Goal: Information Seeking & Learning: Compare options

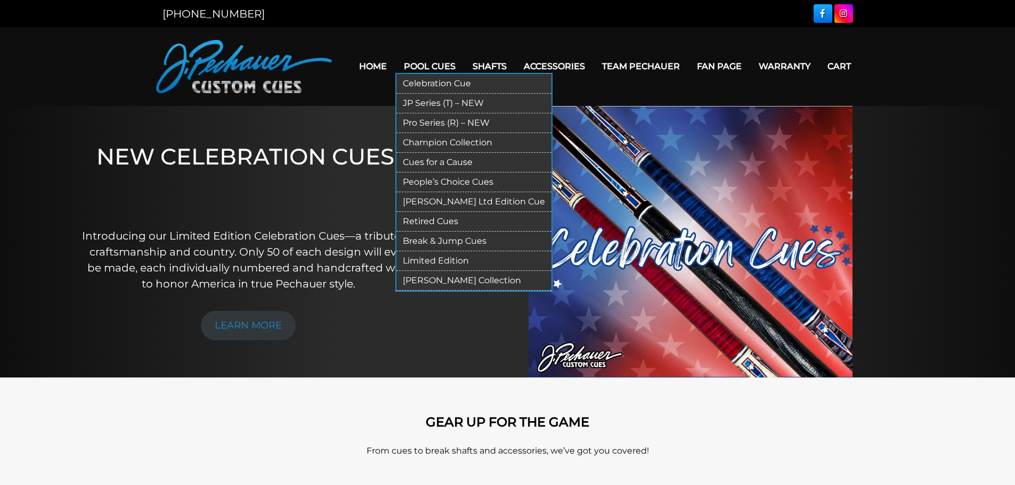
click at [438, 107] on link "JP Series (T) – NEW" at bounding box center [473, 104] width 155 height 20
click at [441, 124] on link "Pro Series (R) – NEW" at bounding box center [473, 123] width 155 height 20
click at [423, 81] on link "Celebration Cue" at bounding box center [473, 84] width 155 height 20
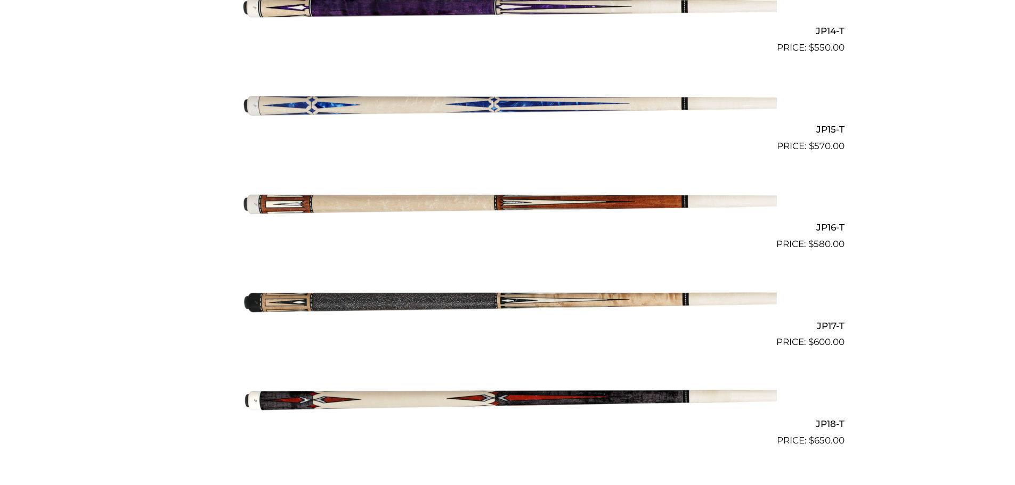
scroll to position [1658, 0]
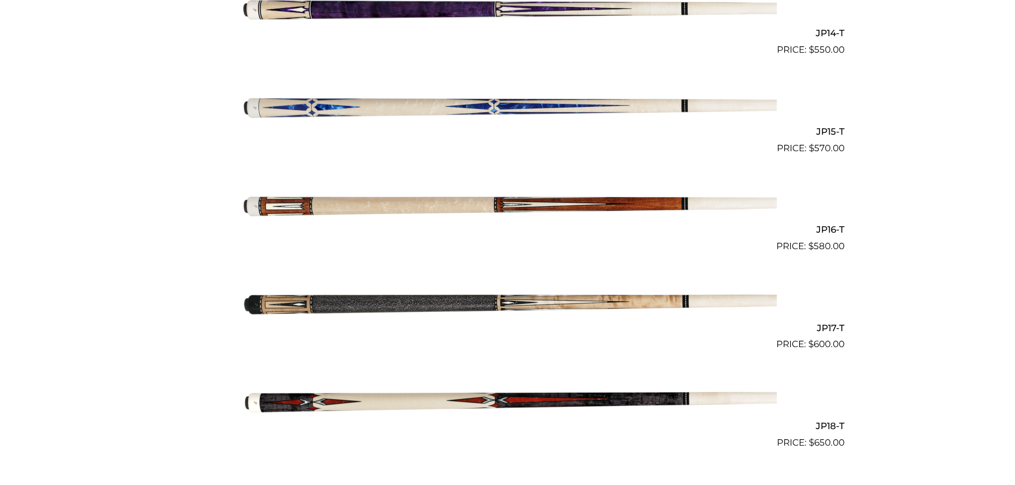
click at [610, 206] on img at bounding box center [508, 204] width 538 height 89
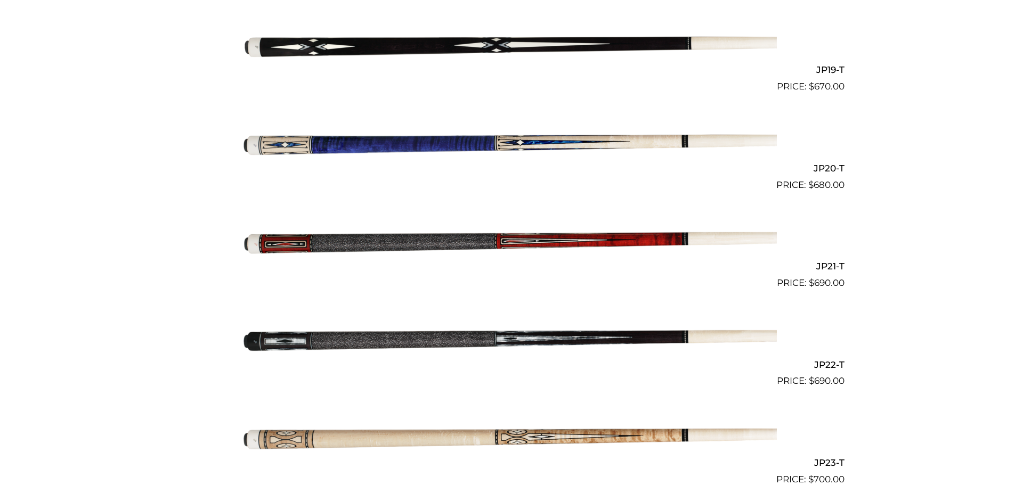
scroll to position [2120, 0]
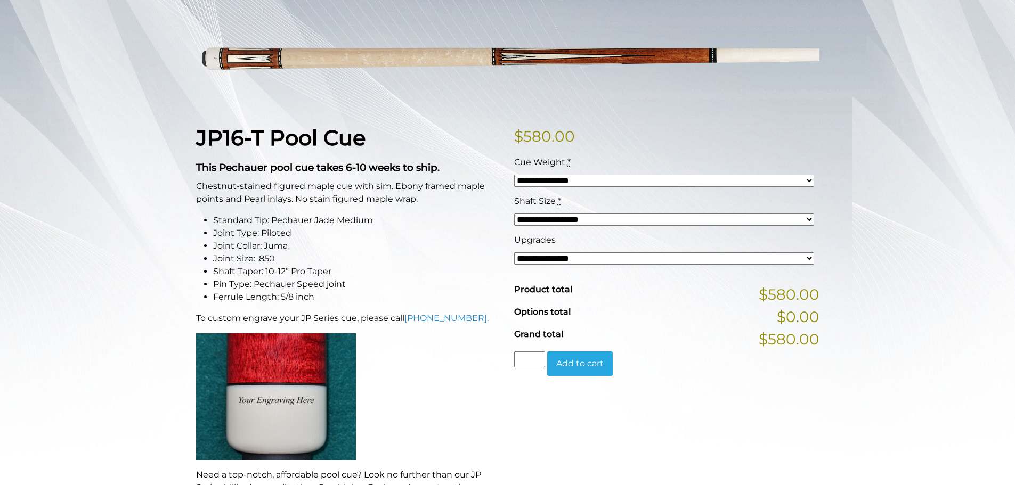
scroll to position [160, 0]
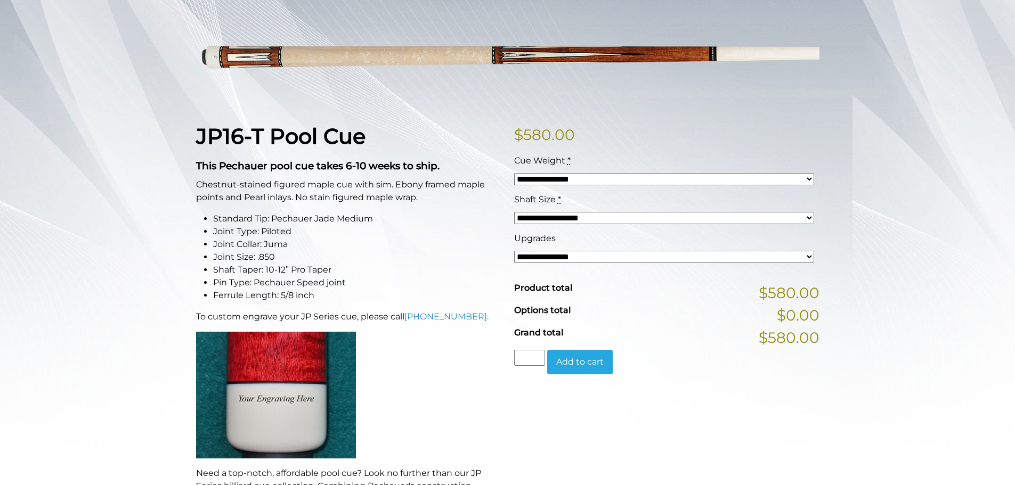
click at [810, 257] on select "**********" at bounding box center [664, 257] width 300 height 12
click at [868, 250] on div "**********" at bounding box center [507, 428] width 1015 height 891
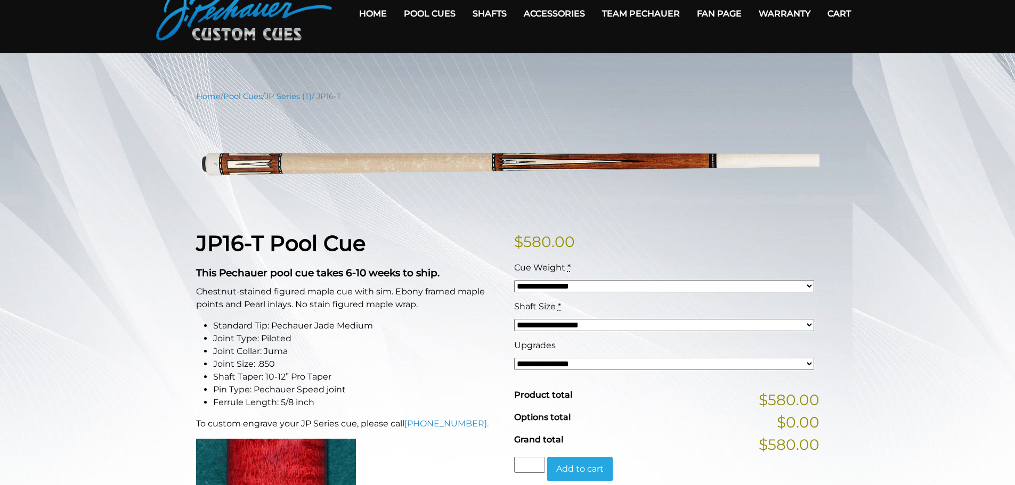
scroll to position [0, 0]
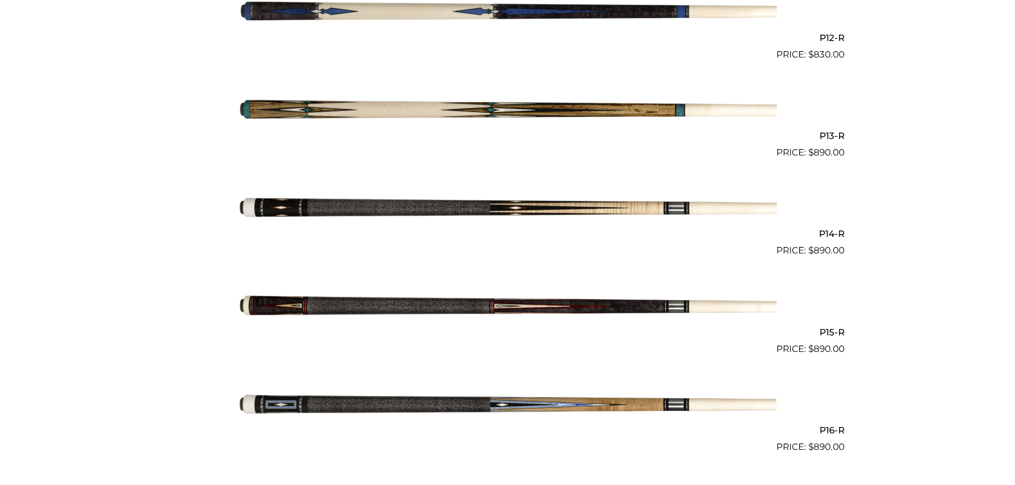
scroll to position [1460, 0]
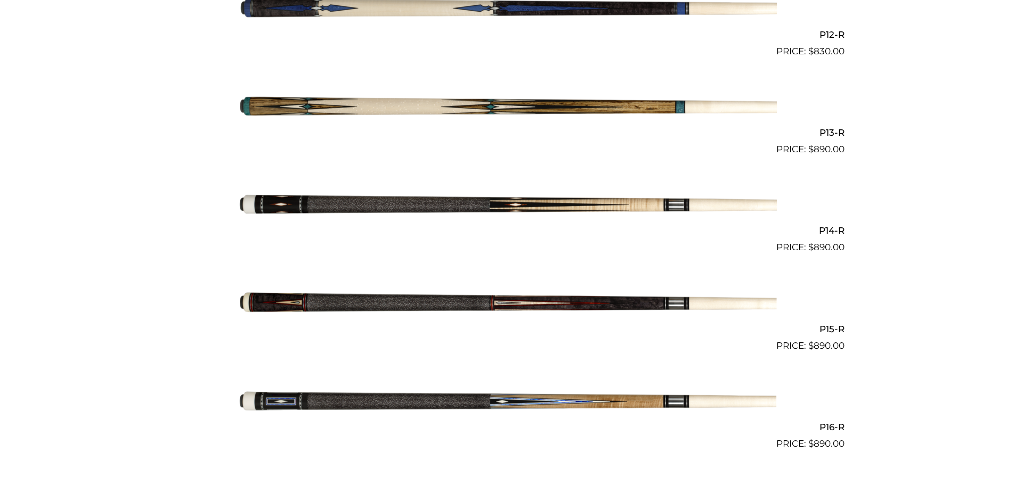
click at [596, 108] on img at bounding box center [508, 107] width 538 height 89
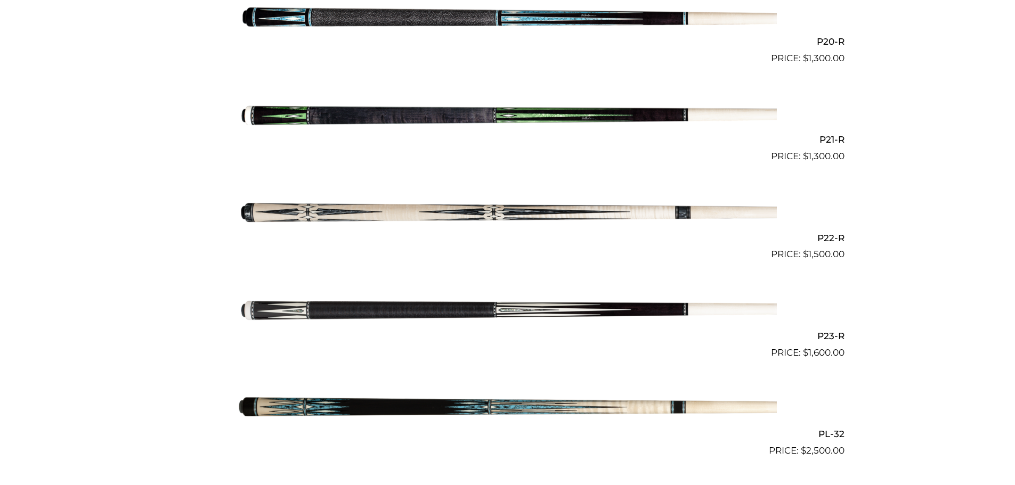
scroll to position [2232, 0]
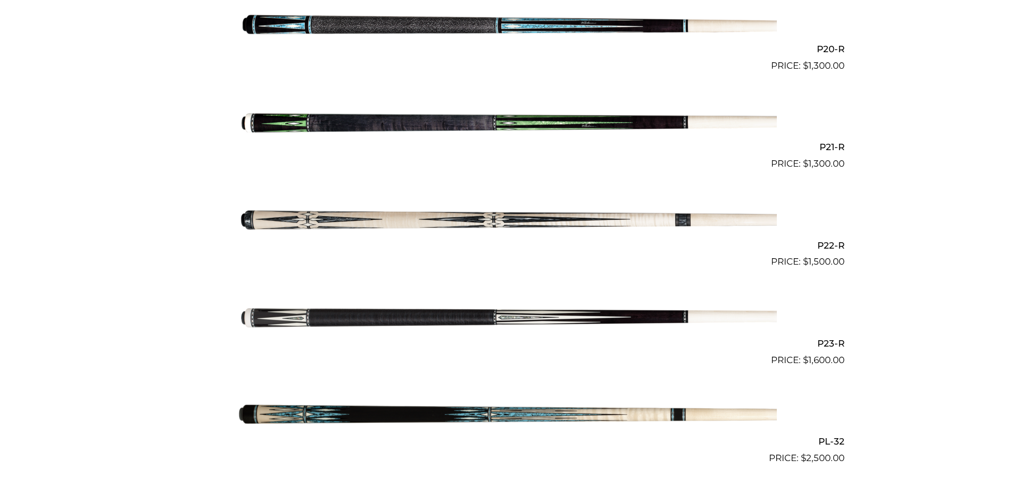
click at [547, 322] on img at bounding box center [508, 317] width 538 height 89
click at [413, 124] on img at bounding box center [508, 121] width 538 height 89
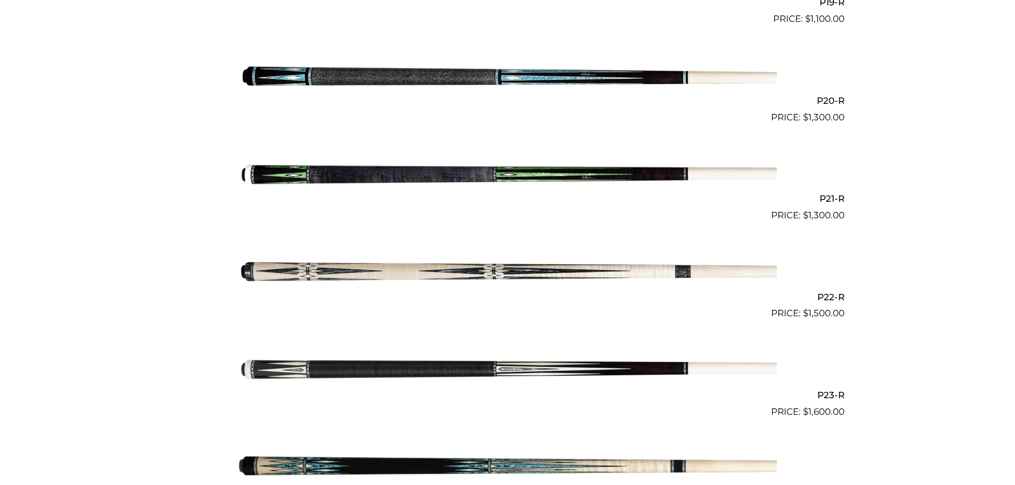
scroll to position [2178, 0]
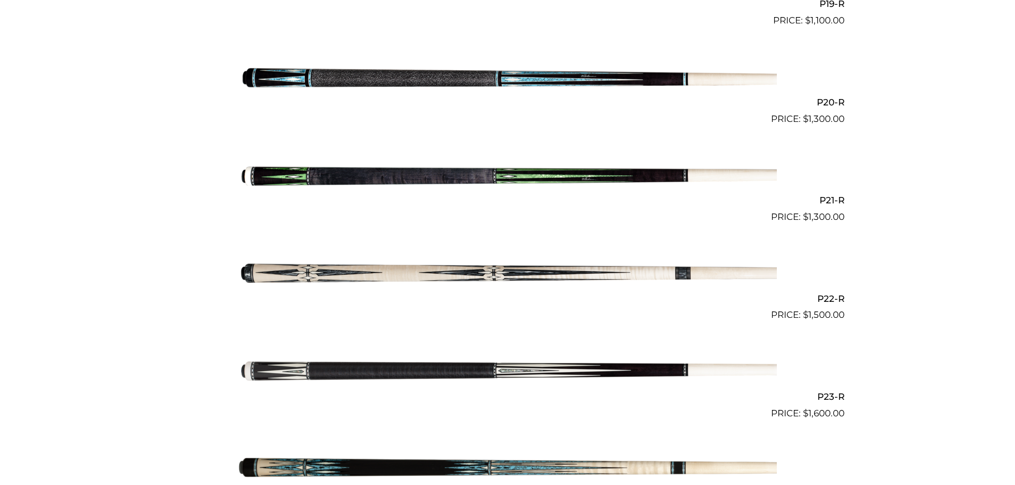
click at [508, 278] on img at bounding box center [508, 272] width 538 height 89
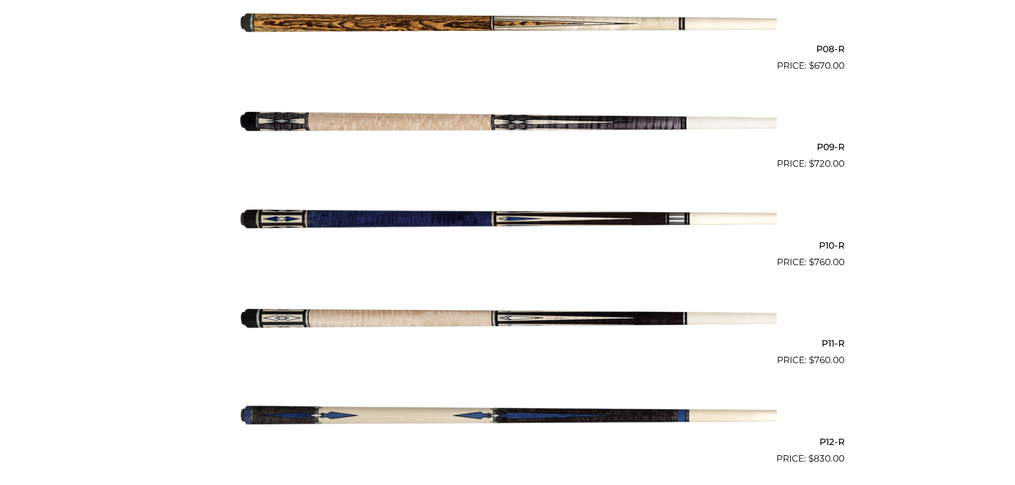
scroll to position [1044, 0]
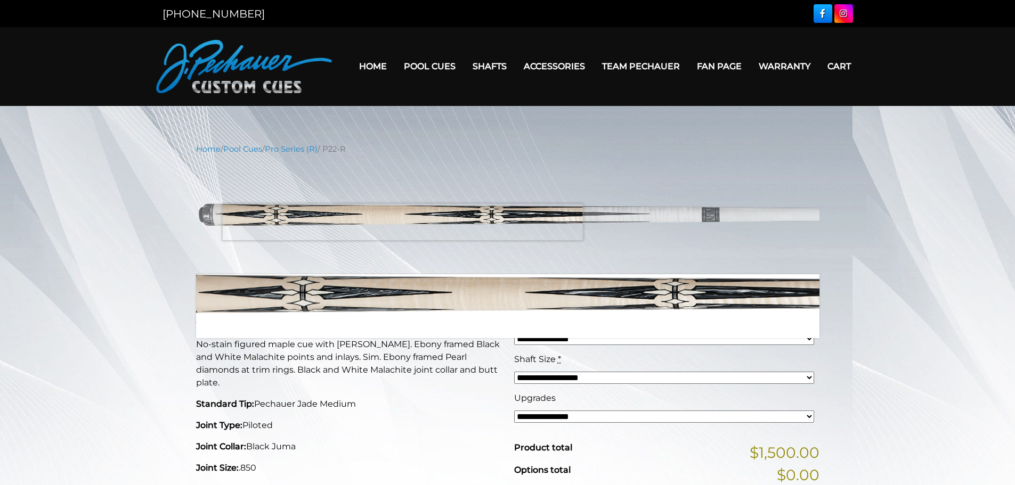
drag, startPoint x: 381, startPoint y: 222, endPoint x: 404, endPoint y: 222, distance: 23.4
click at [404, 222] on img at bounding box center [507, 215] width 623 height 104
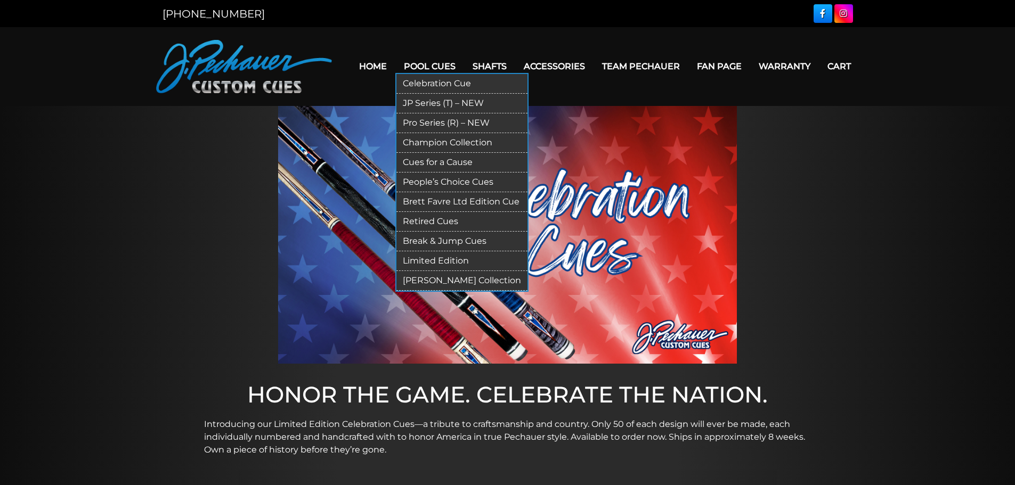
click at [430, 140] on link "Champion Collection" at bounding box center [461, 143] width 131 height 20
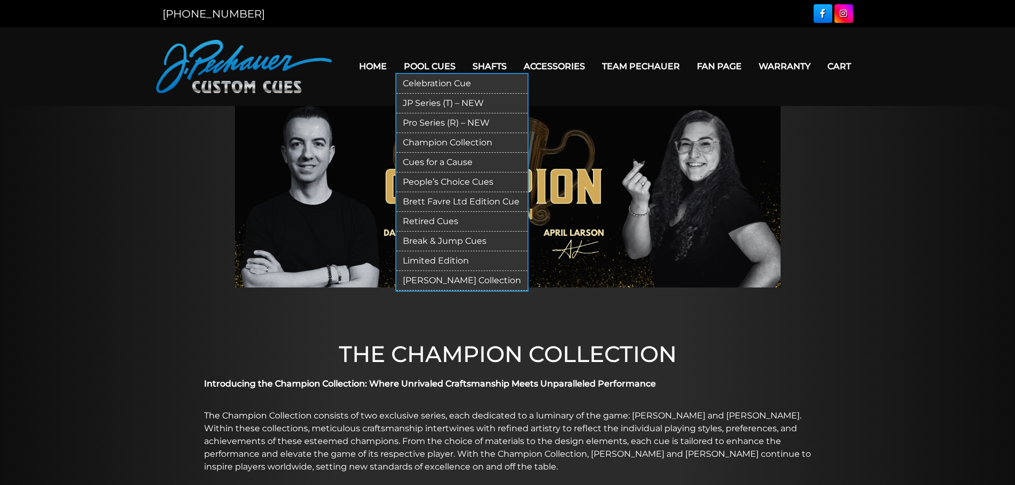
click at [435, 159] on link "Cues for a Cause" at bounding box center [461, 163] width 131 height 20
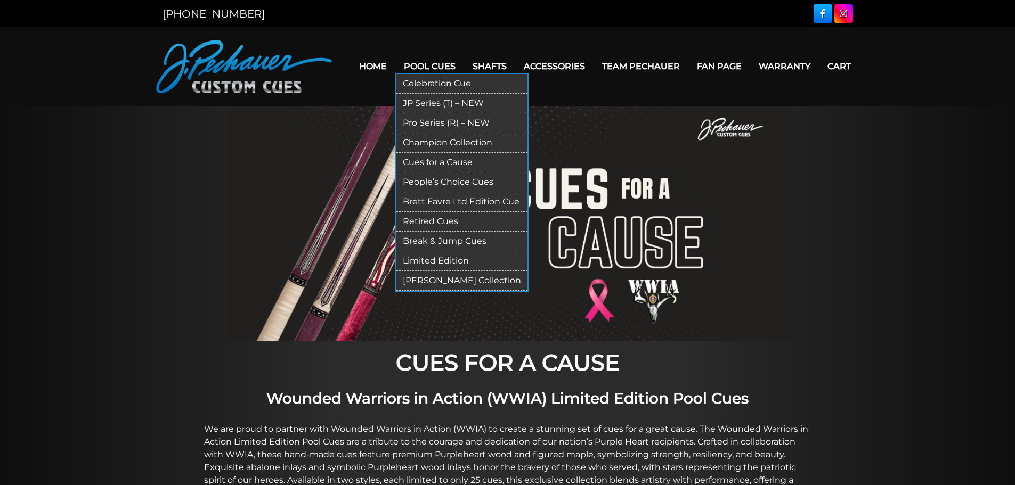
click at [437, 182] on link "People’s Choice Cues" at bounding box center [461, 183] width 131 height 20
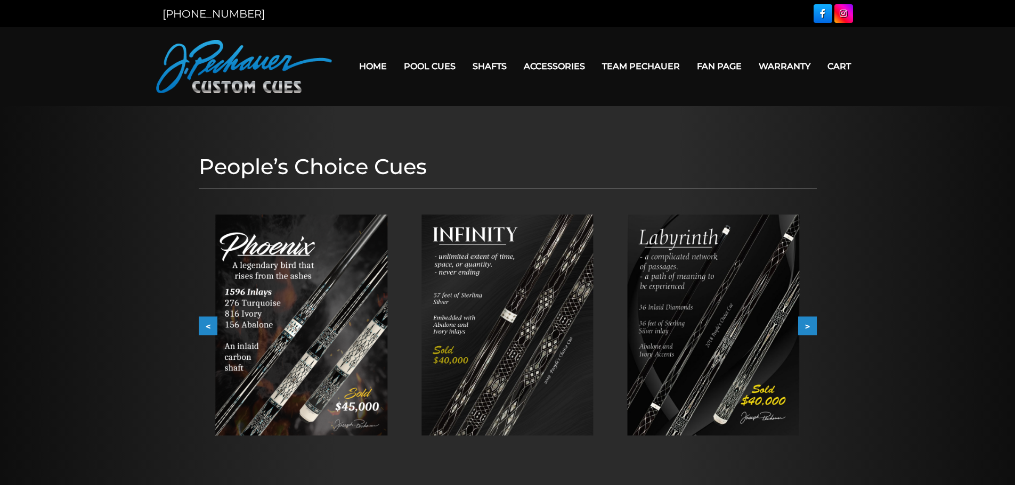
click at [327, 355] on img at bounding box center [301, 325] width 172 height 221
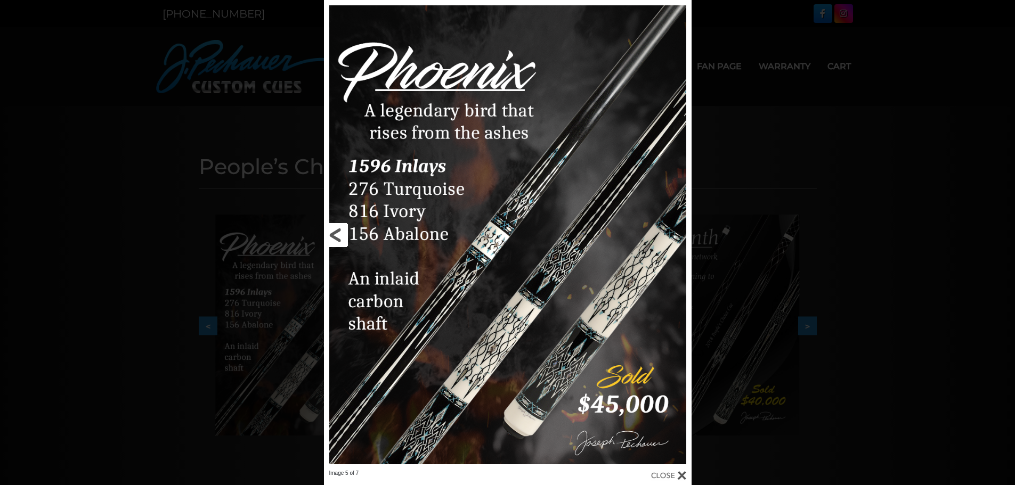
click at [341, 235] on link at bounding box center [407, 235] width 166 height 470
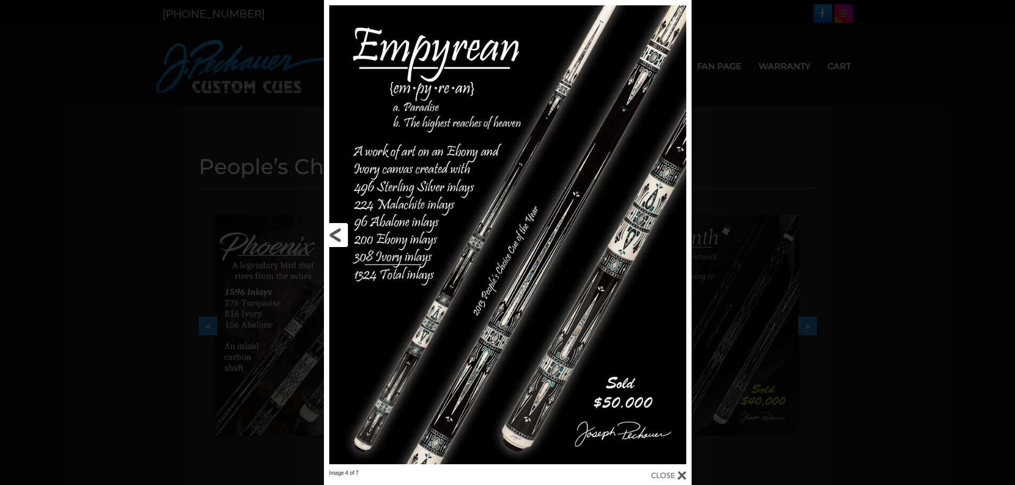
click at [325, 230] on link at bounding box center [407, 235] width 166 height 470
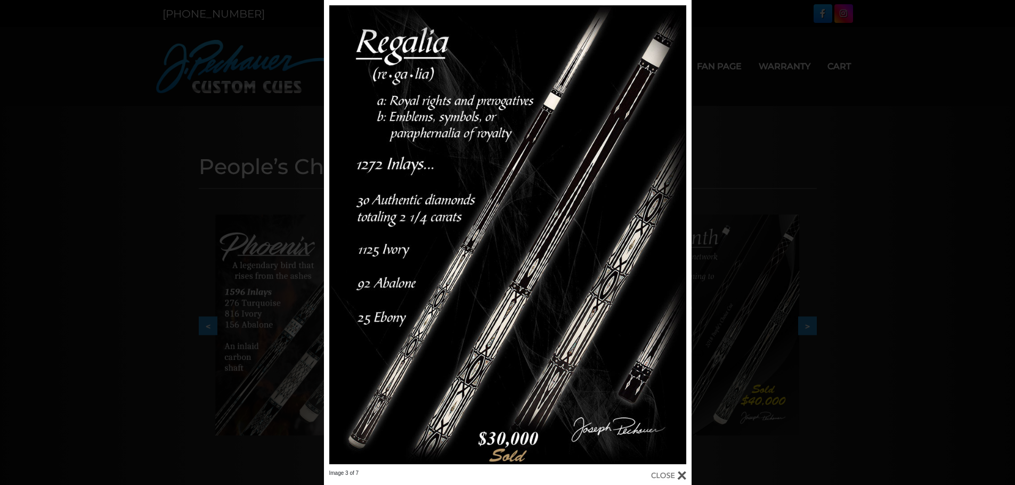
drag, startPoint x: 59, startPoint y: 59, endPoint x: 55, endPoint y: 42, distance: 17.4
click at [58, 59] on div "Image 3 of 7" at bounding box center [507, 242] width 1015 height 485
